Goal: Navigation & Orientation: Find specific page/section

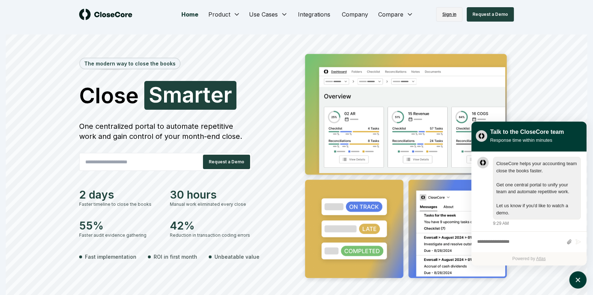
click at [450, 15] on link "Sign in" at bounding box center [449, 14] width 26 height 14
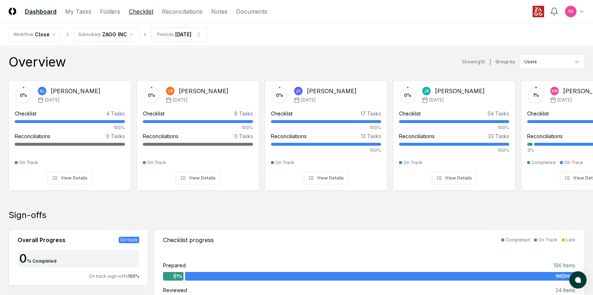
click at [140, 10] on link "Checklist" at bounding box center [141, 11] width 24 height 9
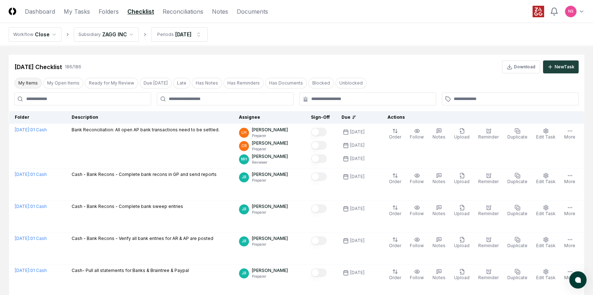
click at [29, 82] on button "My Items" at bounding box center [27, 83] width 27 height 11
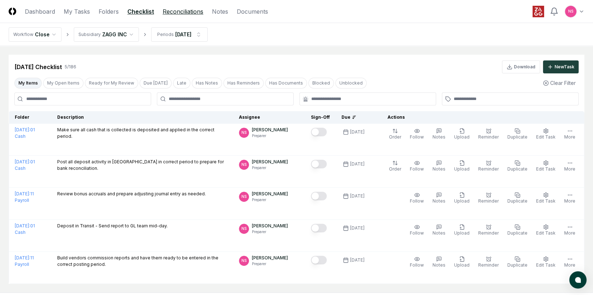
click at [181, 12] on link "Reconciliations" at bounding box center [183, 11] width 41 height 9
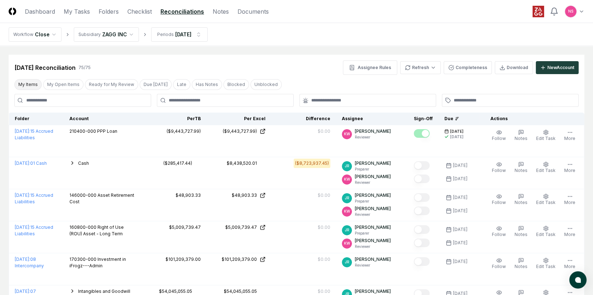
click at [27, 84] on button "My Items" at bounding box center [27, 84] width 27 height 11
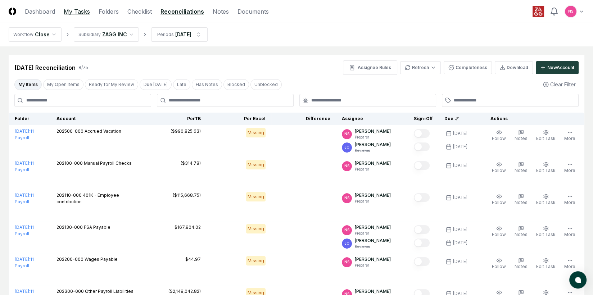
drag, startPoint x: 38, startPoint y: 12, endPoint x: 63, endPoint y: 12, distance: 25.2
click at [38, 12] on link "Dashboard" at bounding box center [40, 11] width 30 height 9
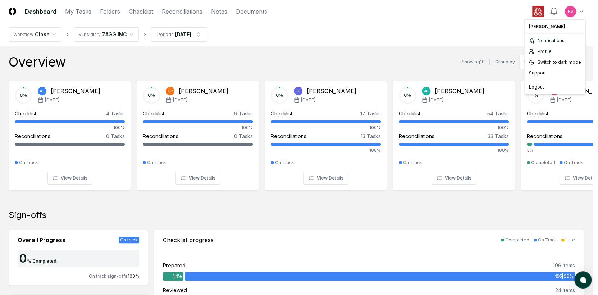
click at [541, 88] on div "Logout" at bounding box center [555, 87] width 58 height 11
